Goal: Find contact information: Find contact information

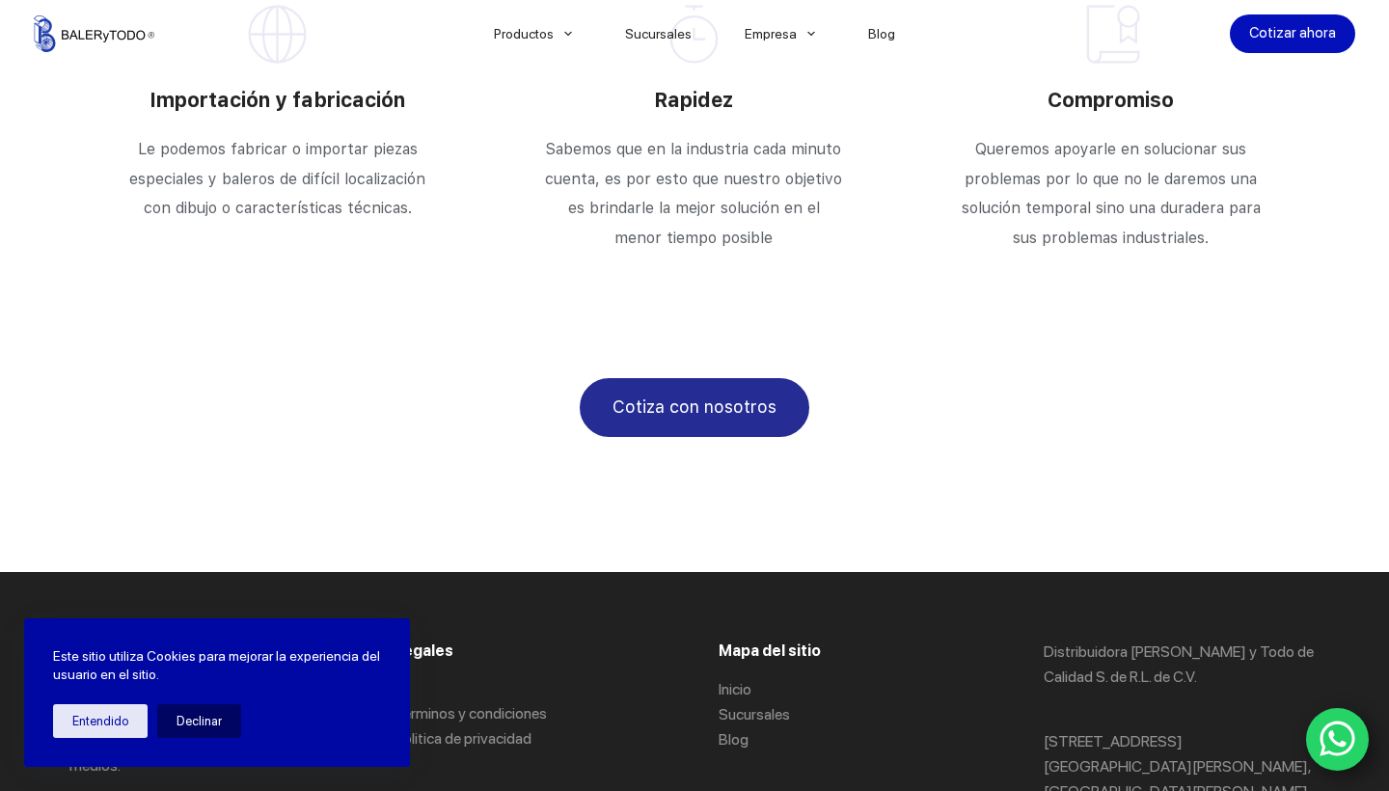
scroll to position [3381, 0]
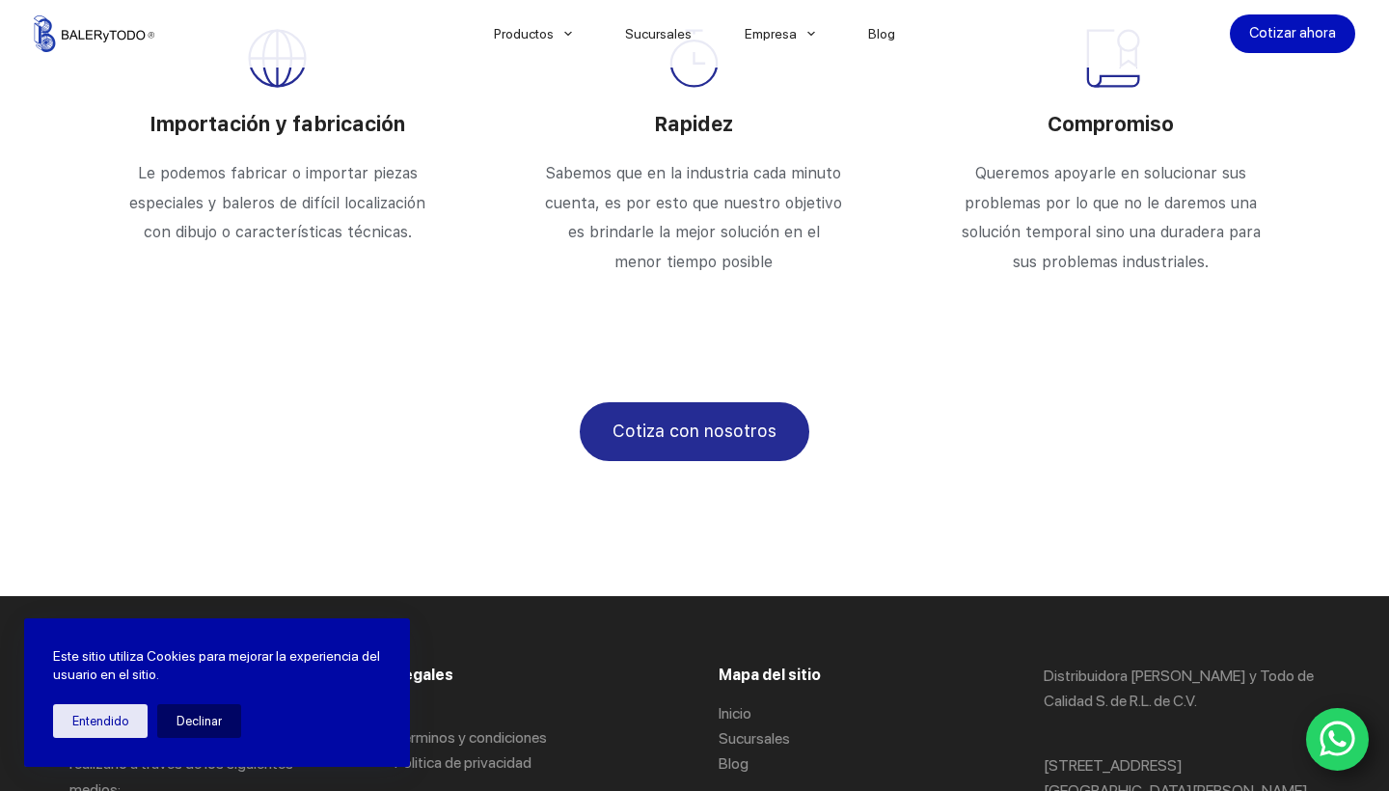
click at [1351, 752] on icon "WhatsApp" at bounding box center [1338, 739] width 37 height 41
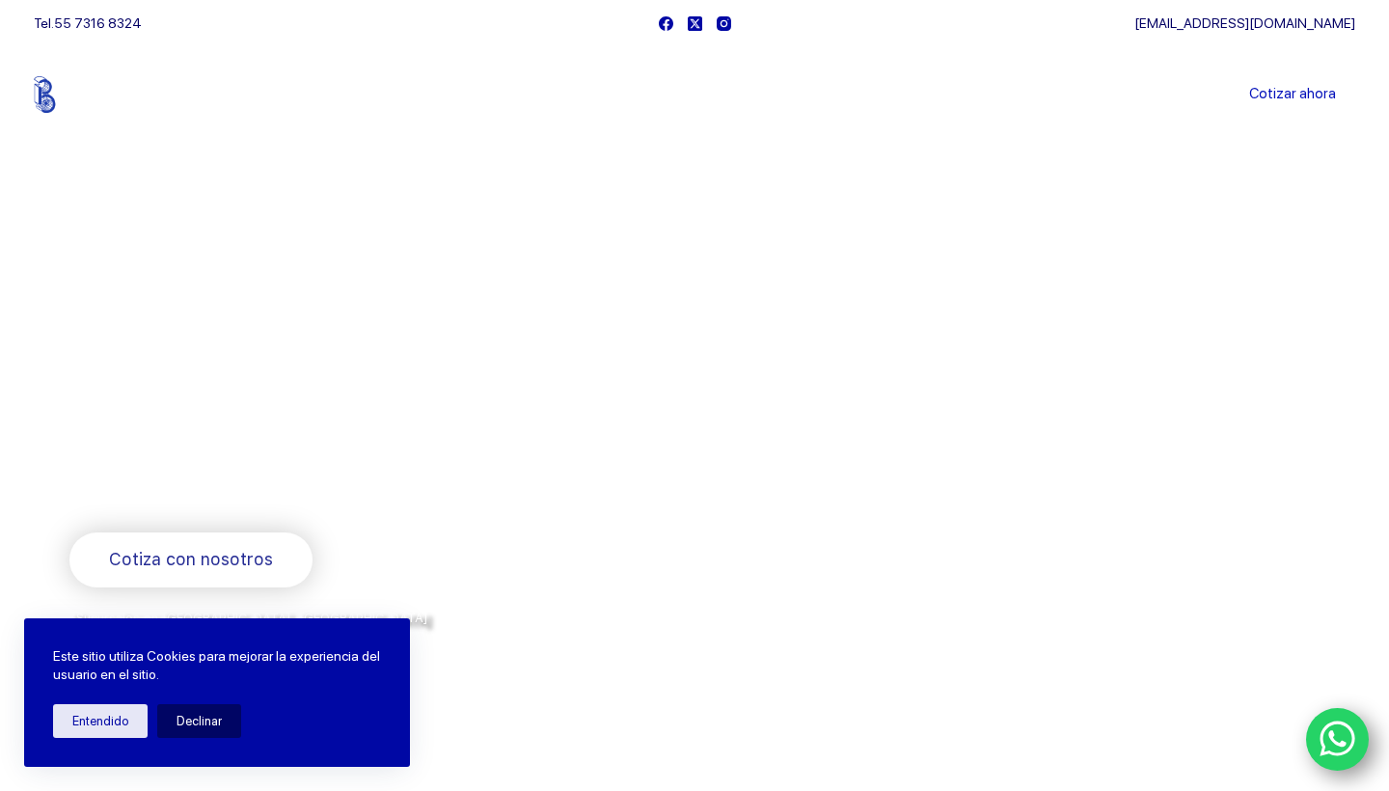
scroll to position [0, 0]
click at [477, 2] on div "Tel. 55 7316 8324" at bounding box center [341, 23] width 615 height 46
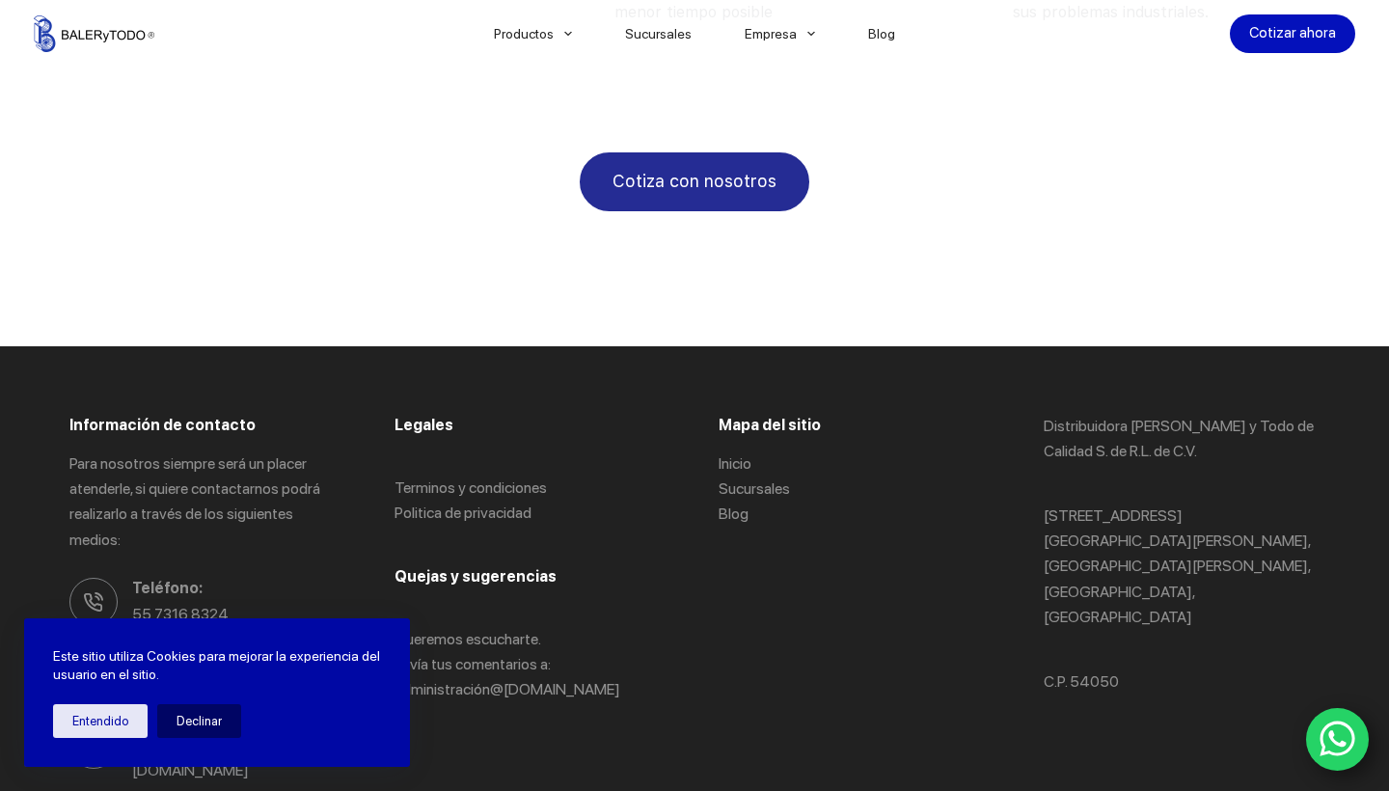
scroll to position [3630, 0]
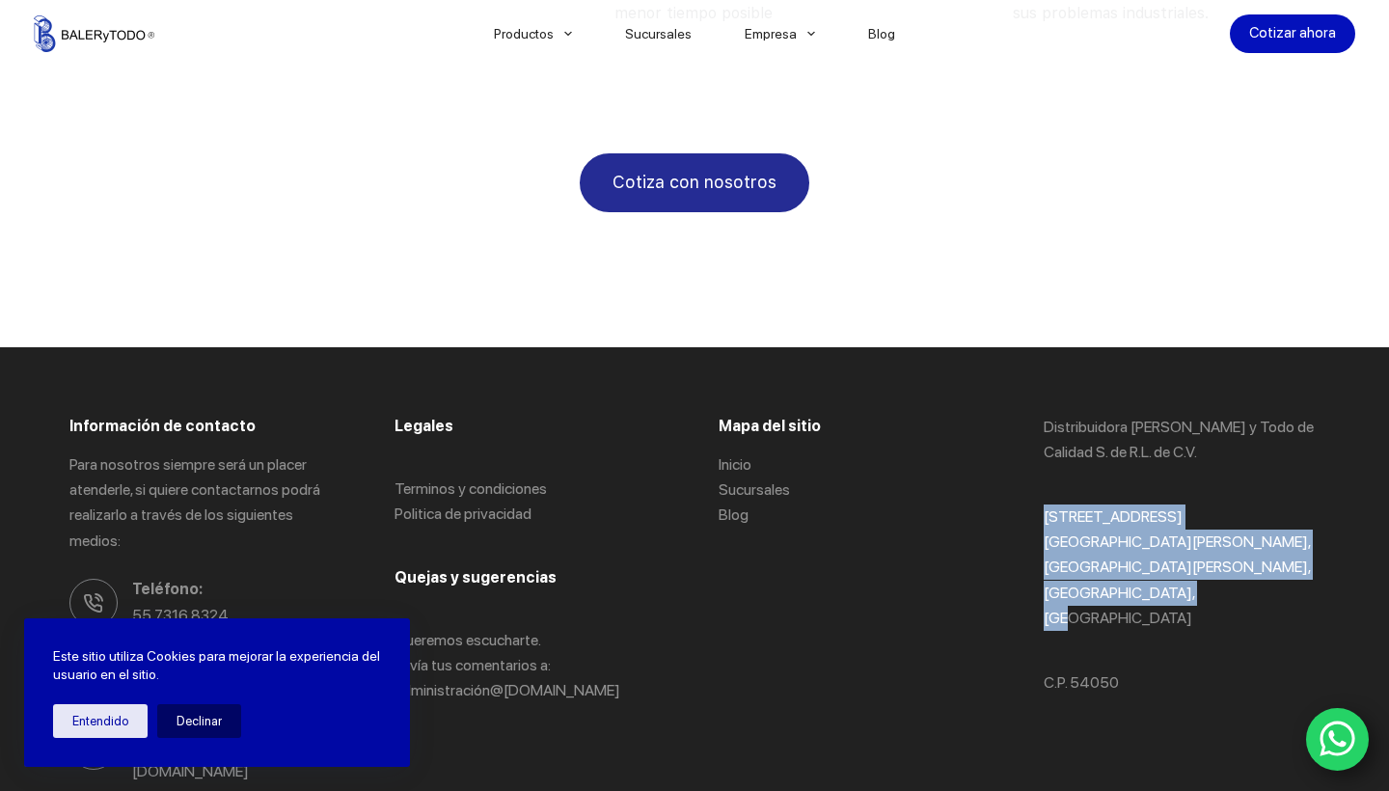
drag, startPoint x: 1046, startPoint y: 442, endPoint x: 1218, endPoint y: 498, distance: 181.5
click at [1218, 504] on p "[STREET_ADDRESS] [GEOGRAPHIC_DATA][PERSON_NAME], [GEOGRAPHIC_DATA][PERSON_NAME]…" at bounding box center [1182, 567] width 277 height 127
copy p "[STREET_ADDRESS] [GEOGRAPHIC_DATA][PERSON_NAME], [GEOGRAPHIC_DATA][PERSON_NAME]…"
